Goal: Find specific page/section: Find specific page/section

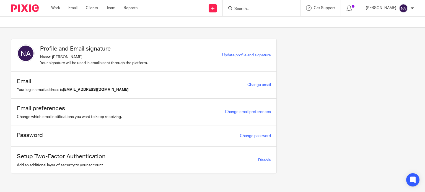
click at [258, 7] on input "Search" at bounding box center [259, 9] width 50 height 5
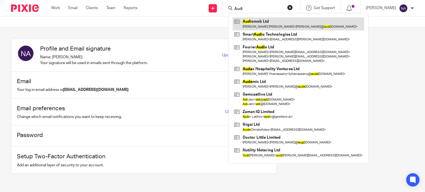
type input "Audi"
click at [287, 25] on link at bounding box center [298, 23] width 131 height 13
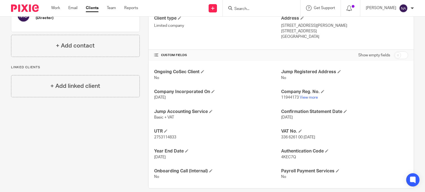
scroll to position [152, 0]
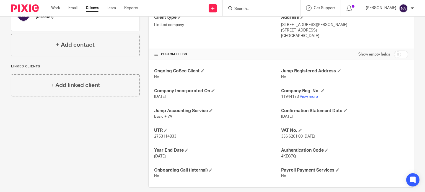
click at [304, 95] on link "View more" at bounding box center [308, 97] width 18 height 4
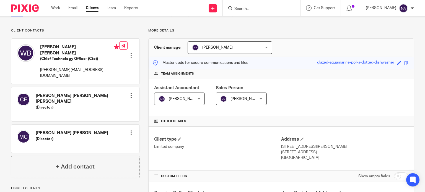
scroll to position [30, 0]
click at [248, 7] on input "Search" at bounding box center [259, 9] width 50 height 5
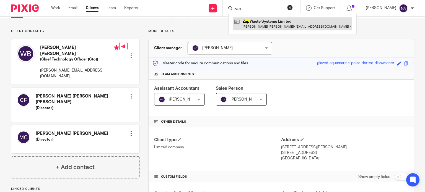
type input "zap"
click at [274, 21] on link at bounding box center [292, 23] width 119 height 13
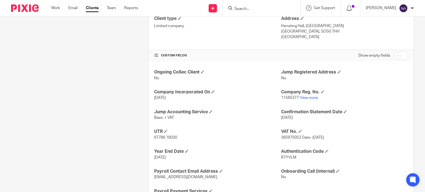
scroll to position [178, 0]
